Goal: Transaction & Acquisition: Subscribe to service/newsletter

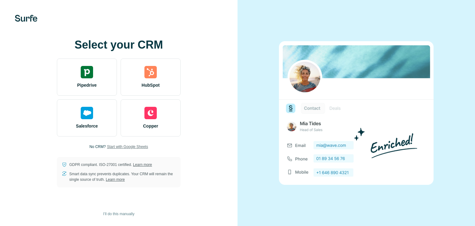
click at [122, 145] on span "Start with Google Sheets" at bounding box center [127, 147] width 41 height 6
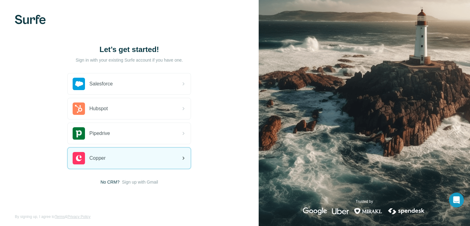
scroll to position [3, 0]
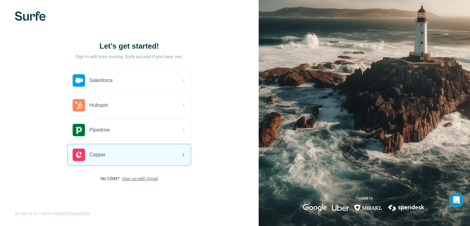
click at [133, 180] on span "Sign up with Gmail" at bounding box center [140, 178] width 36 height 6
